Goal: Task Accomplishment & Management: Manage account settings

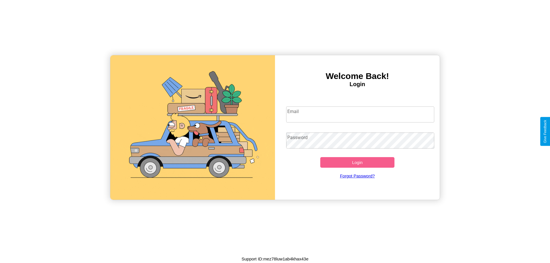
click at [360, 114] on input "Email" at bounding box center [360, 115] width 148 height 16
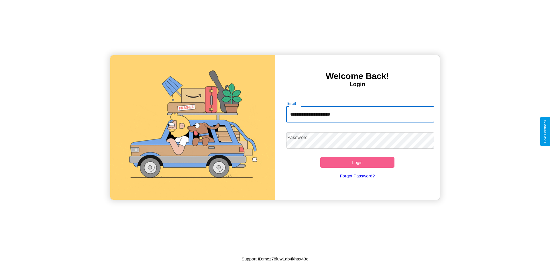
type input "**********"
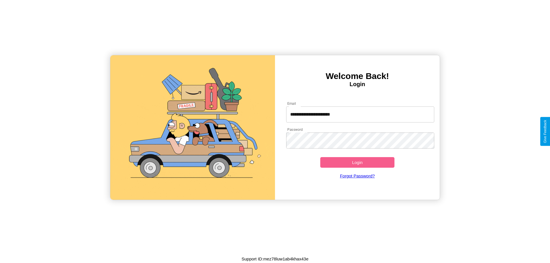
click at [357, 162] on button "Login" at bounding box center [357, 162] width 74 height 11
